Goal: Transaction & Acquisition: Purchase product/service

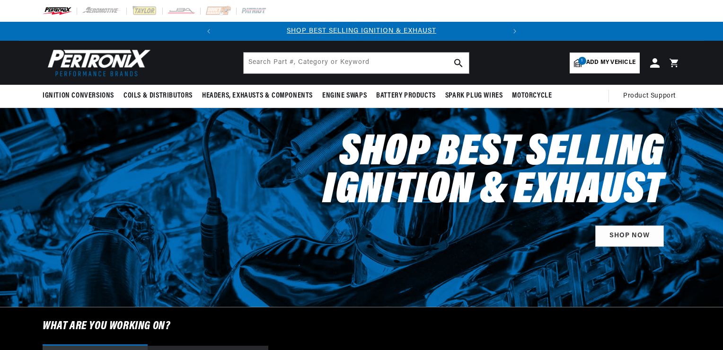
select select "2013"
select select "Ford"
select select "Mustang"
select select "5.0L"
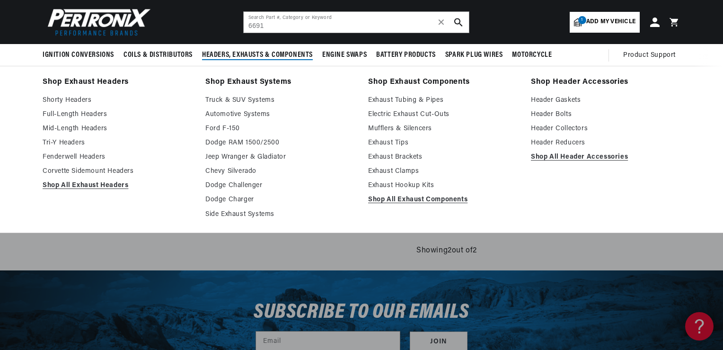
scroll to position [379, 0]
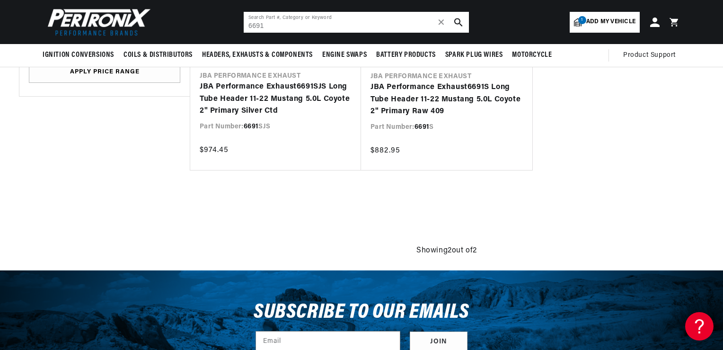
click at [274, 26] on input "6691" at bounding box center [356, 22] width 225 height 21
drag, startPoint x: 274, startPoint y: 26, endPoint x: 191, endPoint y: 41, distance: 84.6
click at [192, 41] on header "BETTER SEARCH RESULTS Add your vehicle's year, make, and model to find parts be…" at bounding box center [361, 22] width 685 height 44
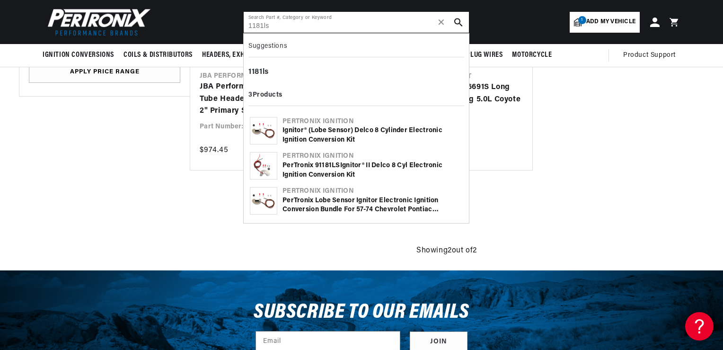
type input "1181ls"
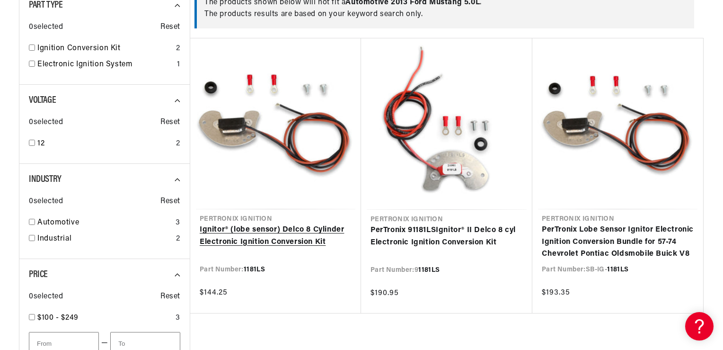
scroll to position [0, 287]
click at [254, 248] on link "Ignitor® (lobe sensor) Delco 8 Cylinder Electronic Ignition Conversion Kit" at bounding box center [276, 236] width 152 height 24
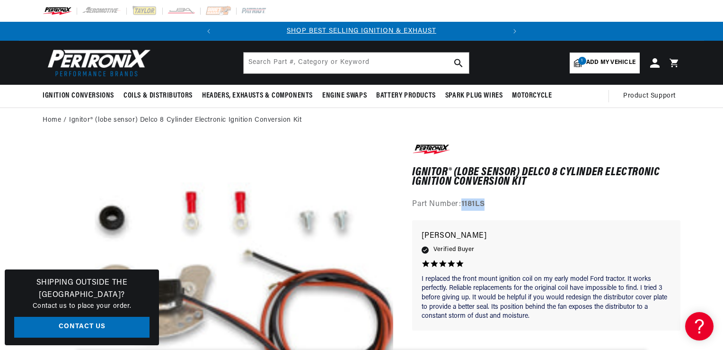
drag, startPoint x: 462, startPoint y: 203, endPoint x: 494, endPoint y: 201, distance: 31.8
click at [503, 199] on div "Part Number: 1181LS" at bounding box center [546, 204] width 268 height 12
drag, startPoint x: 494, startPoint y: 201, endPoint x: 476, endPoint y: 204, distance: 18.7
copy strong "1181LS"
